Goal: Information Seeking & Learning: Learn about a topic

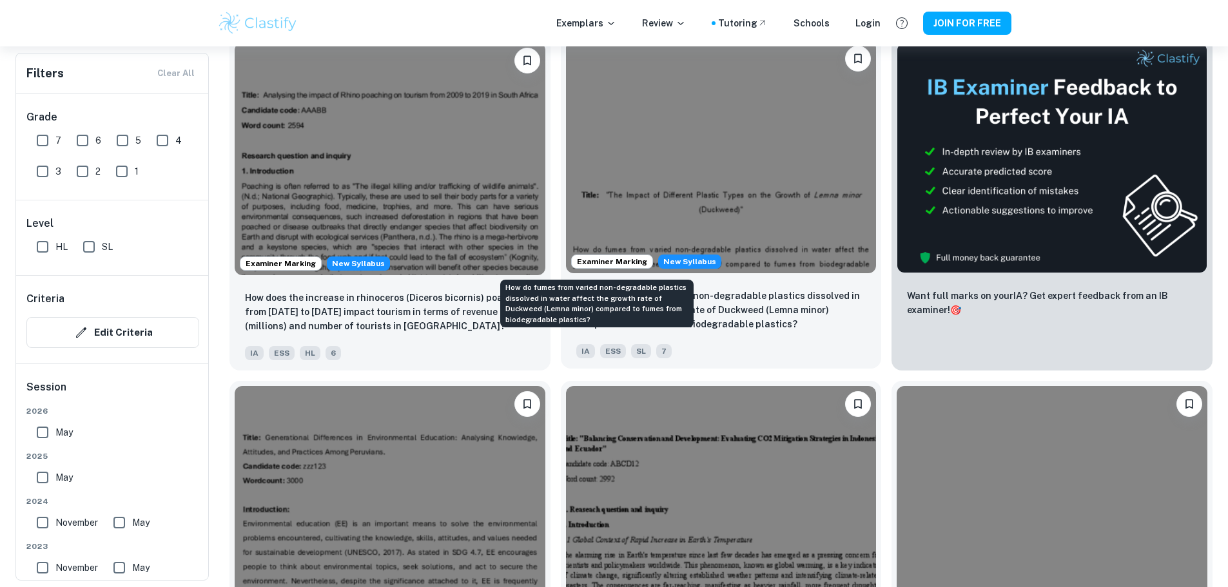
scroll to position [516, 0]
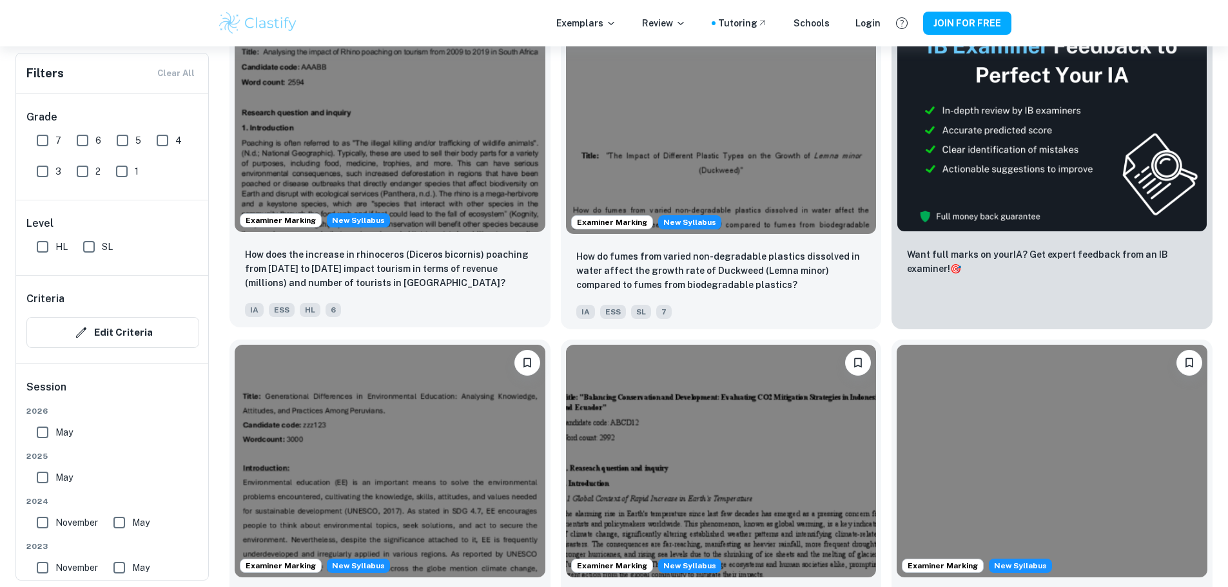
click at [366, 118] on img at bounding box center [390, 115] width 311 height 233
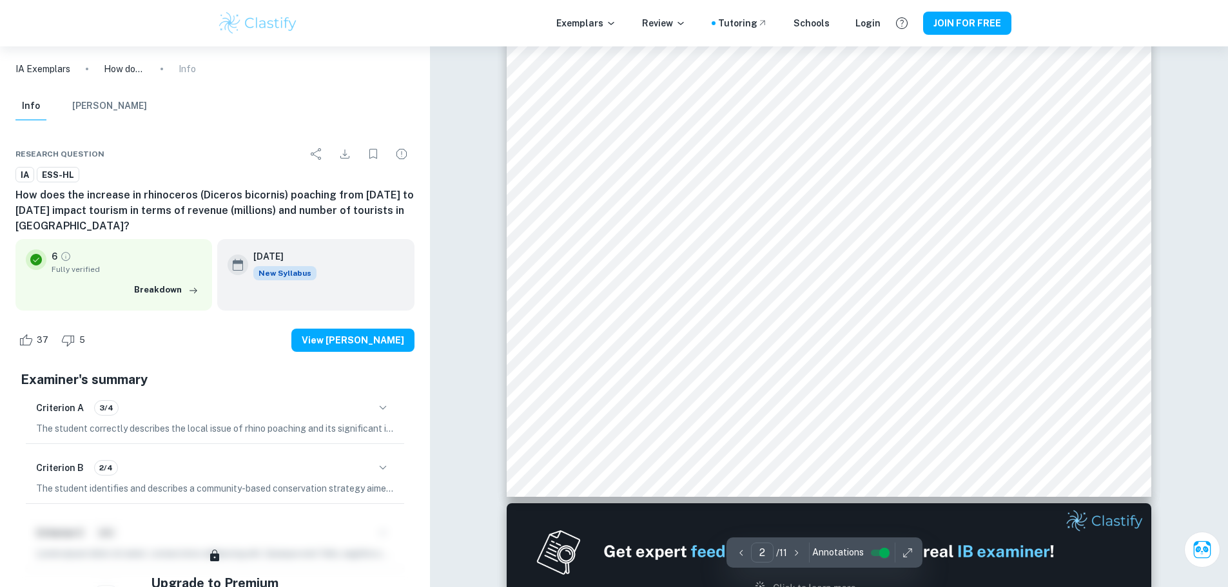
type input "1"
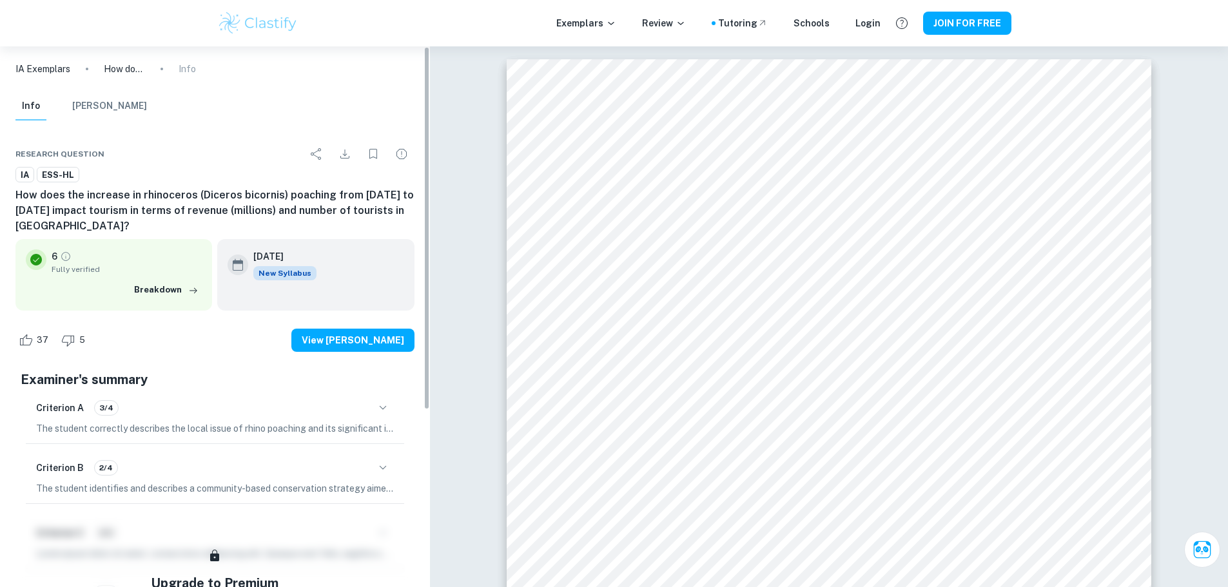
drag, startPoint x: 436, startPoint y: 222, endPoint x: 455, endPoint y: 244, distance: 28.8
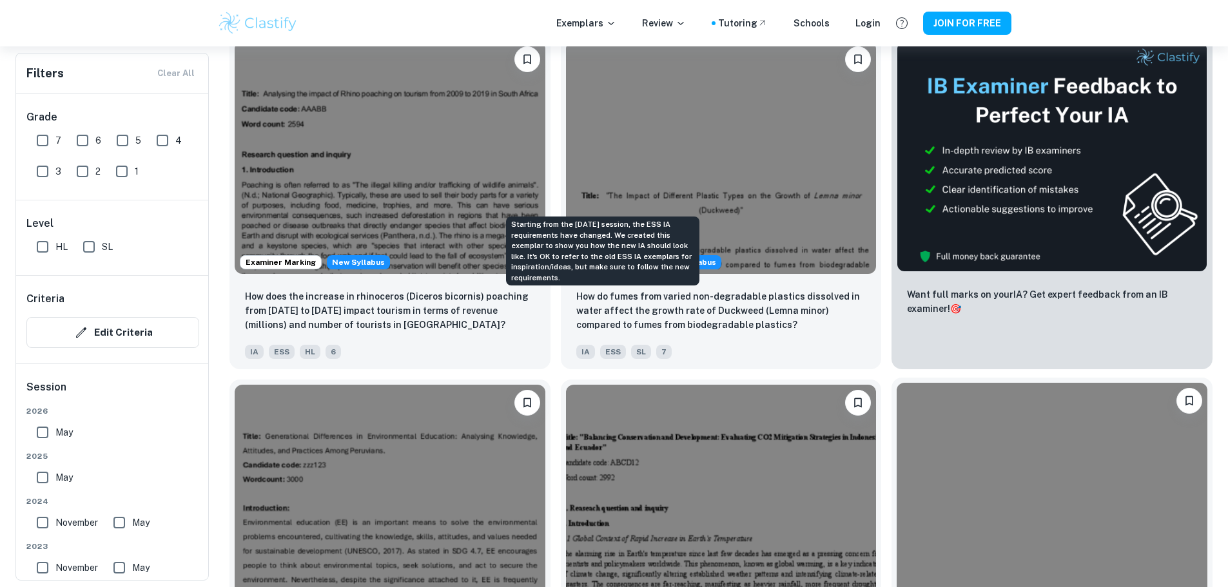
scroll to position [571, 0]
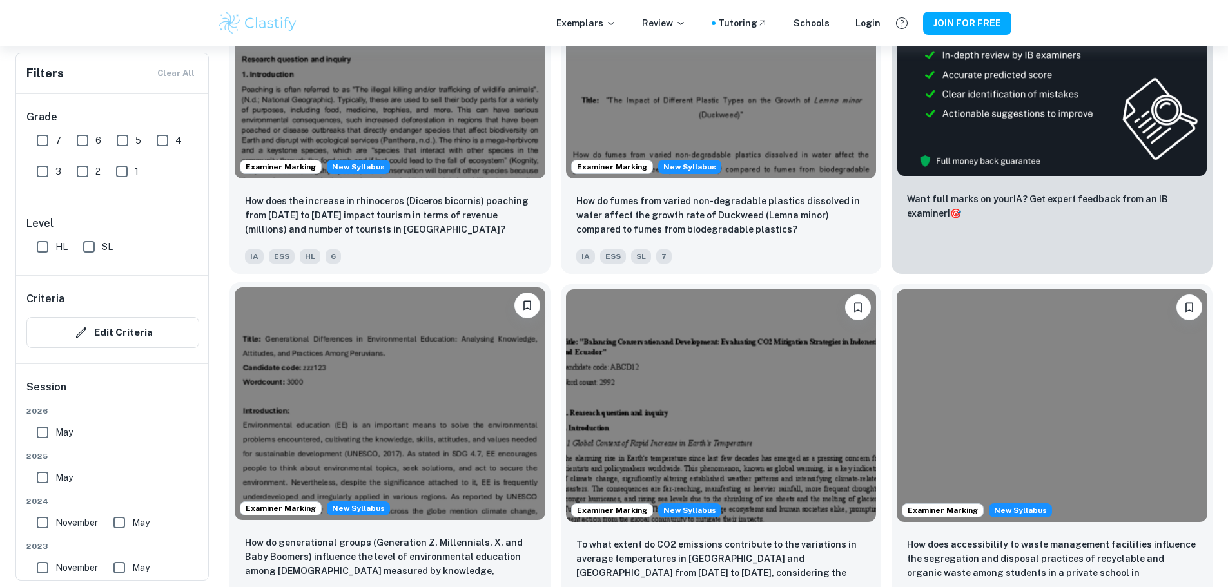
click at [545, 288] on img at bounding box center [390, 404] width 311 height 233
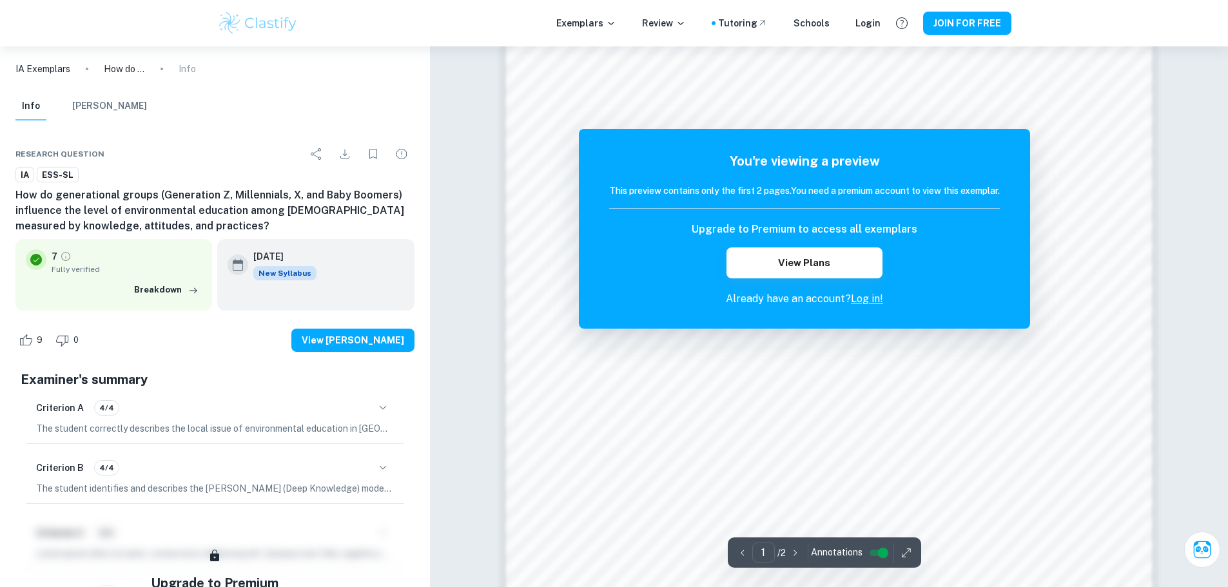
scroll to position [1354, 0]
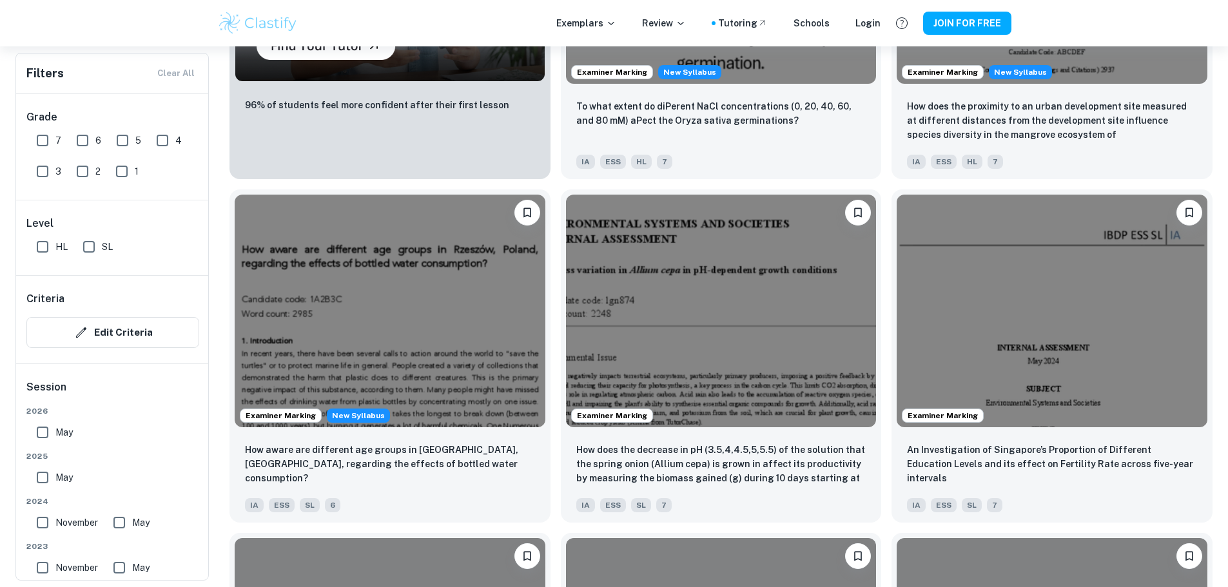
scroll to position [627, 0]
